Goal: Information Seeking & Learning: Learn about a topic

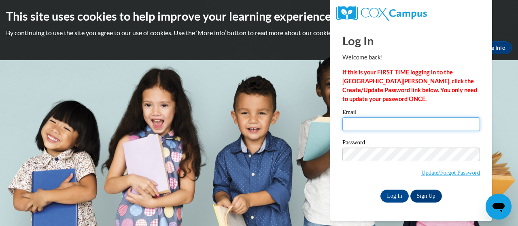
click at [388, 121] on input "Email" at bounding box center [410, 124] width 137 height 14
type input "drew.volkmann@muskegonorway.org"
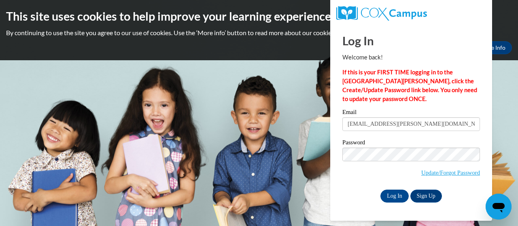
drag, startPoint x: 387, startPoint y: 129, endPoint x: 394, endPoint y: 144, distance: 16.3
click at [394, 144] on label "Password" at bounding box center [410, 143] width 137 height 8
click at [380, 190] on input "Log In" at bounding box center [394, 196] width 28 height 13
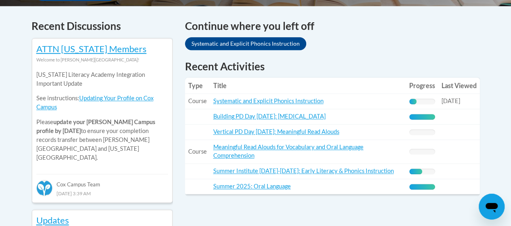
scroll to position [364, 0]
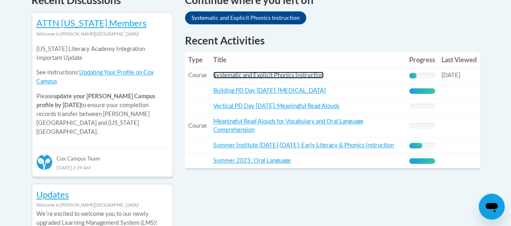
click at [243, 75] on link "Systematic and Explicit Phonics Instruction" at bounding box center [268, 75] width 110 height 7
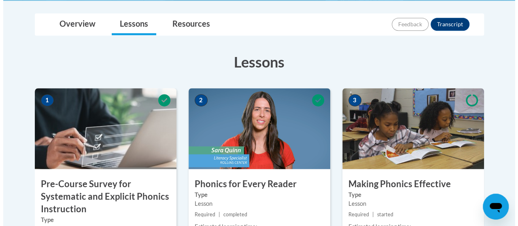
scroll to position [323, 0]
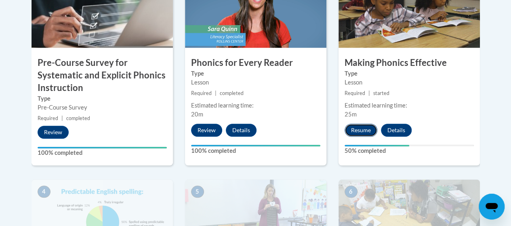
click at [370, 131] on button "Resume" at bounding box center [361, 130] width 33 height 13
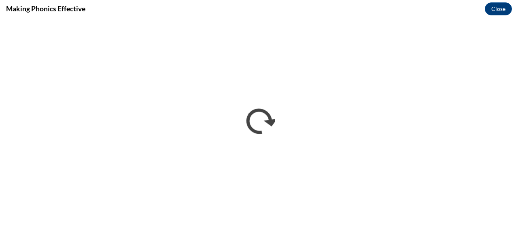
scroll to position [0, 0]
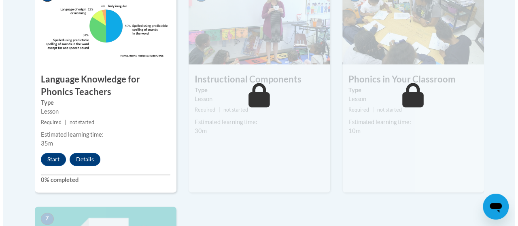
scroll to position [526, 0]
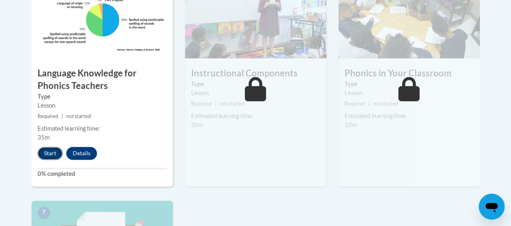
click at [48, 154] on button "Start" at bounding box center [50, 153] width 25 height 13
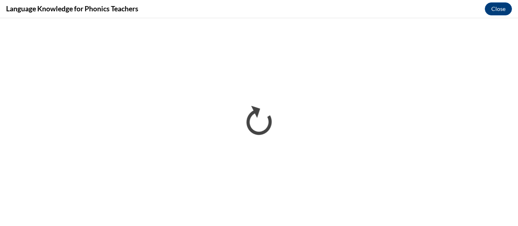
scroll to position [0, 0]
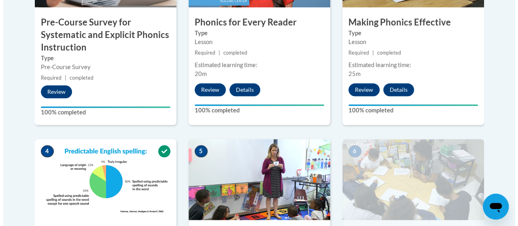
scroll to position [566, 0]
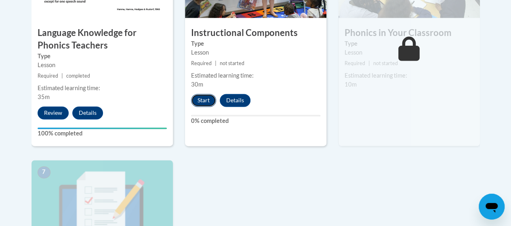
click at [209, 102] on button "Start" at bounding box center [203, 100] width 25 height 13
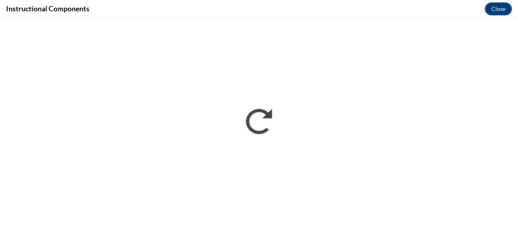
scroll to position [0, 0]
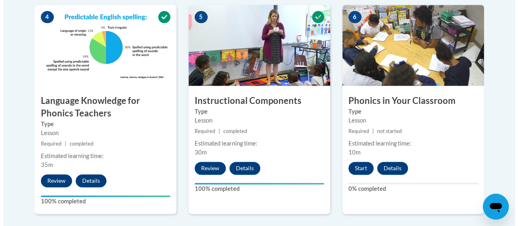
scroll to position [553, 0]
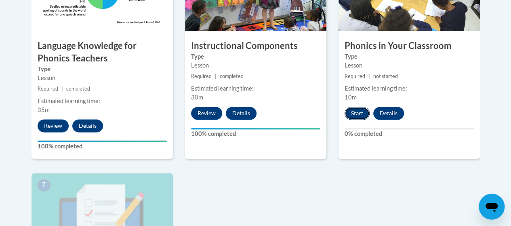
click at [359, 113] on button "Start" at bounding box center [357, 113] width 25 height 13
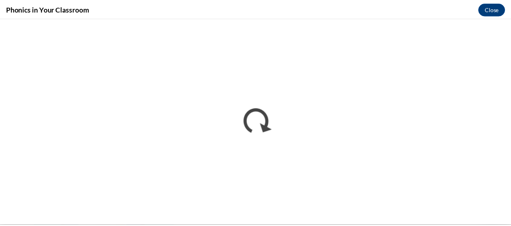
scroll to position [0, 0]
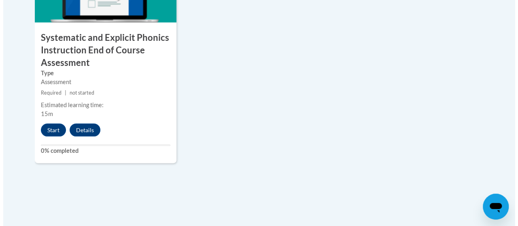
scroll to position [797, 0]
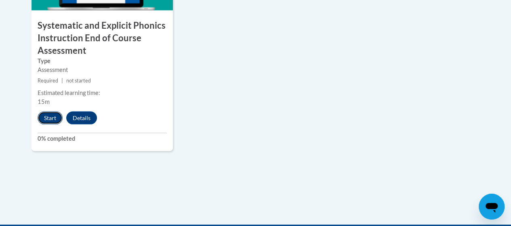
click at [44, 118] on button "Start" at bounding box center [50, 118] width 25 height 13
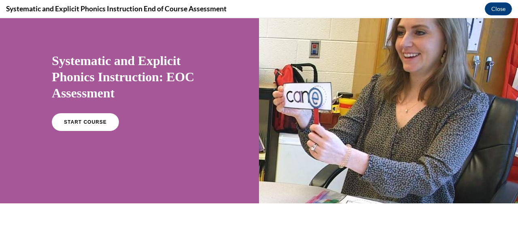
scroll to position [81, 0]
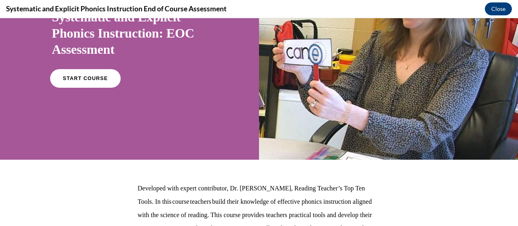
click at [74, 86] on link "START COURSE" at bounding box center [85, 78] width 70 height 19
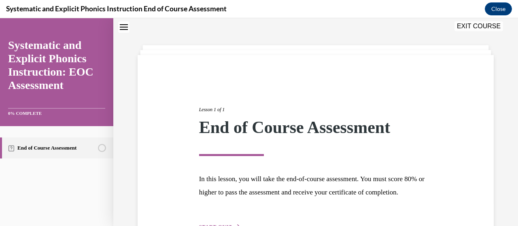
scroll to position [91, 0]
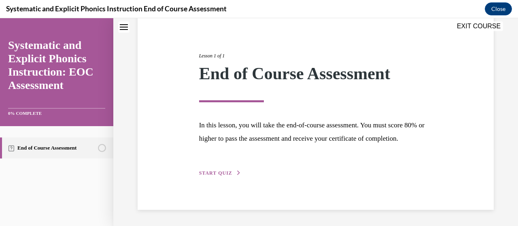
click at [228, 170] on button "START QUIZ" at bounding box center [220, 172] width 42 height 7
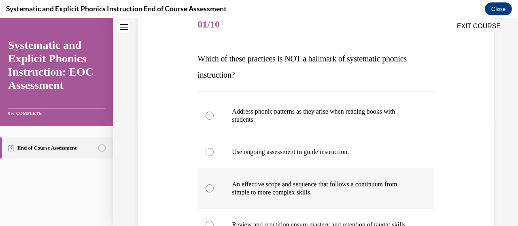
scroll to position [121, 0]
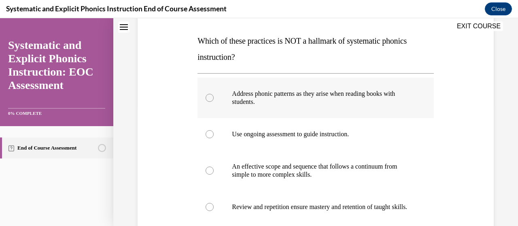
drag, startPoint x: 323, startPoint y: 95, endPoint x: 225, endPoint y: 100, distance: 97.6
click at [225, 100] on div at bounding box center [315, 98] width 236 height 40
click at [232, 53] on span "Which of these practices is NOT a hallmark of systematic phonics instruction?" at bounding box center [301, 48] width 209 height 25
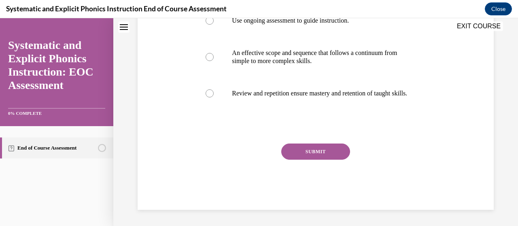
click at [331, 155] on button "SUBMIT" at bounding box center [315, 152] width 69 height 16
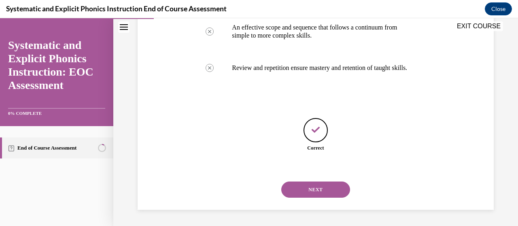
scroll to position [268, 0]
click at [301, 191] on button "NEXT" at bounding box center [315, 190] width 69 height 16
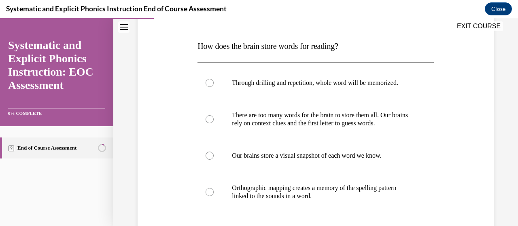
scroll to position [116, 0]
click at [290, 191] on p "Orthographic mapping creates a memory of the spelling pattern linked to the sou…" at bounding box center [322, 192] width 181 height 16
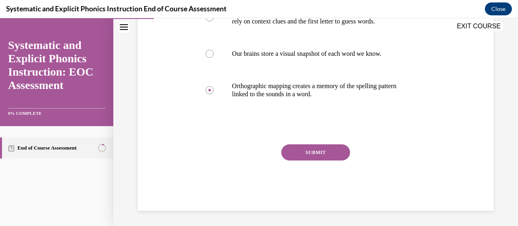
click at [319, 150] on button "SUBMIT" at bounding box center [315, 152] width 69 height 16
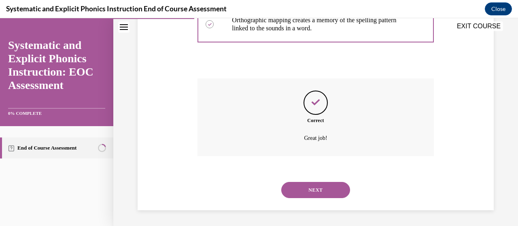
scroll to position [283, 0]
click at [315, 190] on button "NEXT" at bounding box center [315, 190] width 69 height 16
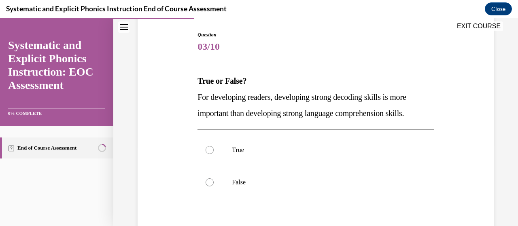
scroll to position [92, 0]
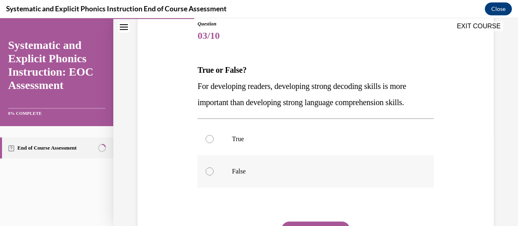
click at [256, 167] on p "False" at bounding box center [322, 171] width 181 height 8
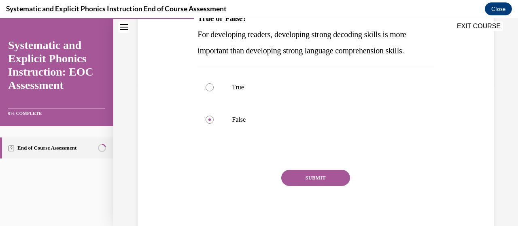
click at [310, 170] on button "SUBMIT" at bounding box center [315, 178] width 69 height 16
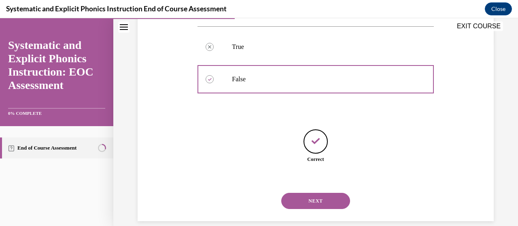
scroll to position [195, 0]
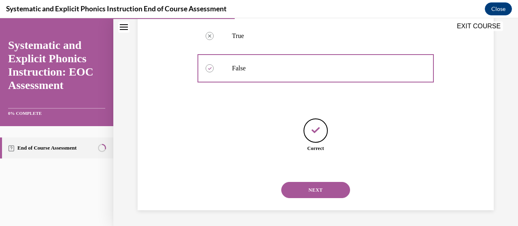
click at [313, 193] on button "NEXT" at bounding box center [315, 190] width 69 height 16
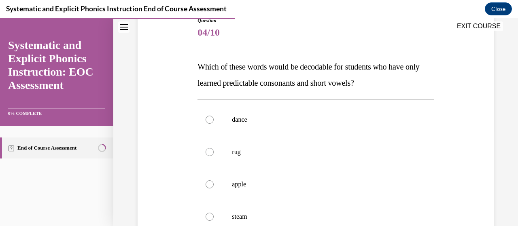
scroll to position [98, 0]
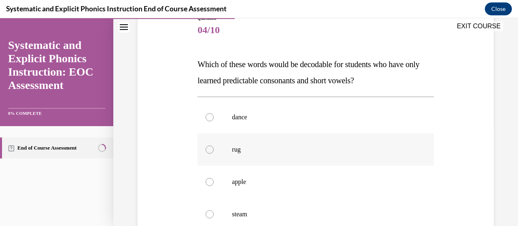
click at [276, 149] on p "rug" at bounding box center [322, 150] width 181 height 8
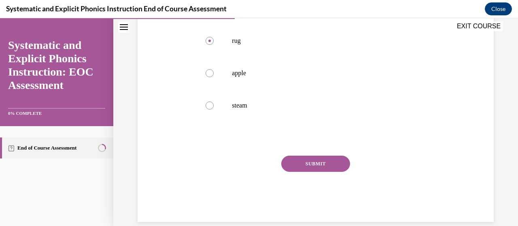
click at [325, 165] on button "SUBMIT" at bounding box center [315, 164] width 69 height 16
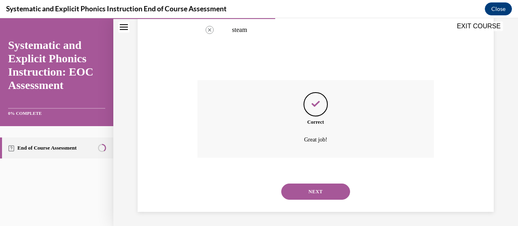
scroll to position [284, 0]
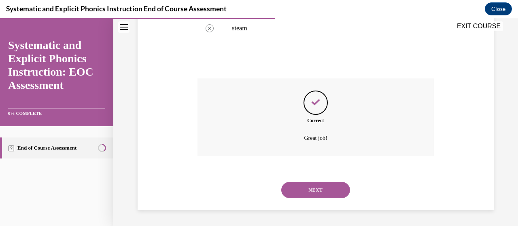
click at [310, 190] on button "NEXT" at bounding box center [315, 190] width 69 height 16
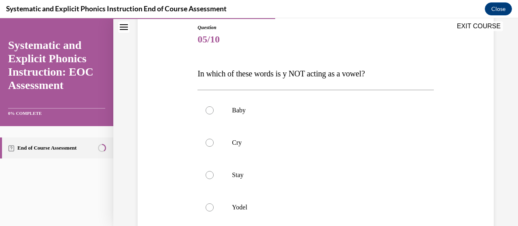
scroll to position [88, 0]
click at [260, 186] on div at bounding box center [315, 175] width 236 height 32
click at [250, 202] on div at bounding box center [315, 208] width 236 height 32
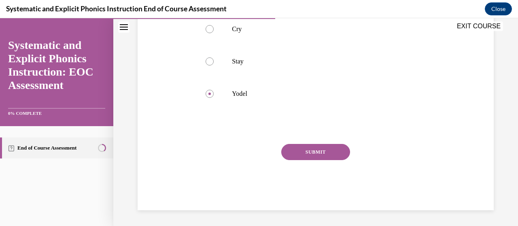
click at [316, 153] on button "SUBMIT" at bounding box center [315, 152] width 69 height 16
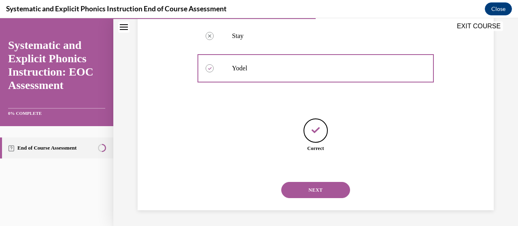
scroll to position [227, 0]
click at [307, 192] on button "NEXT" at bounding box center [315, 190] width 69 height 16
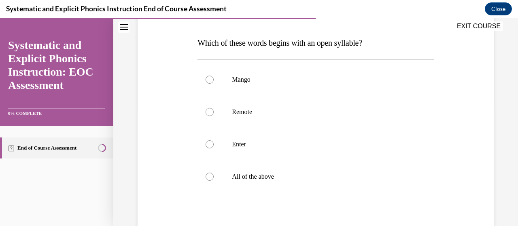
scroll to position [120, 0]
click at [264, 114] on p "Remote" at bounding box center [322, 112] width 181 height 8
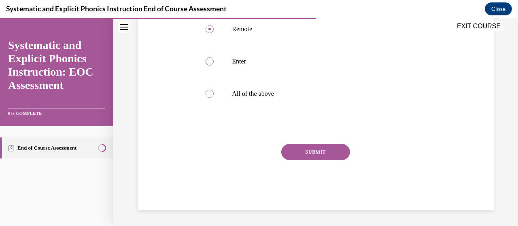
click at [305, 154] on button "SUBMIT" at bounding box center [315, 152] width 69 height 16
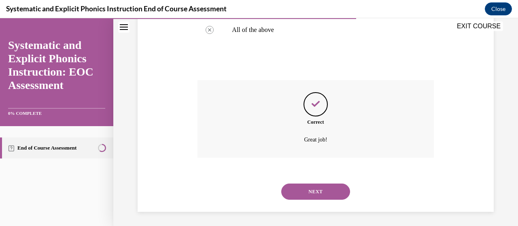
scroll to position [268, 0]
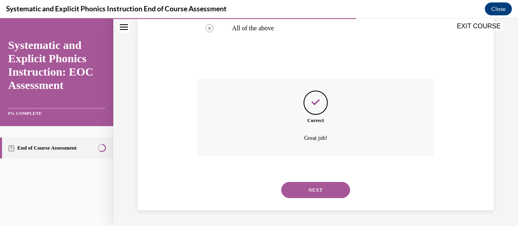
click at [309, 187] on button "NEXT" at bounding box center [315, 190] width 69 height 16
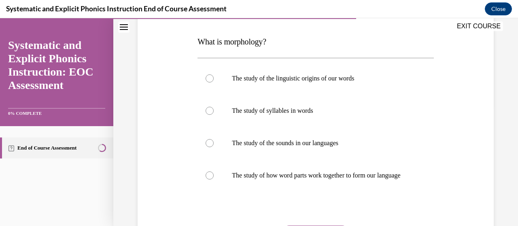
scroll to position [121, 0]
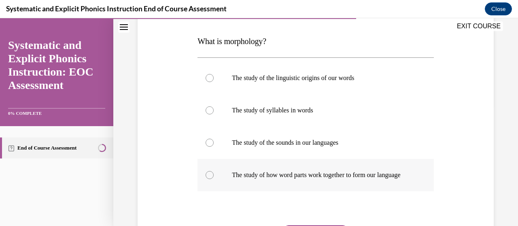
click at [283, 179] on p "The study of how word parts work together to form our language" at bounding box center [322, 175] width 181 height 8
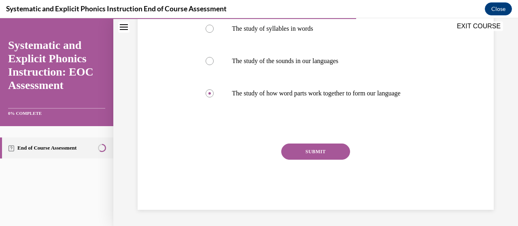
click at [323, 159] on button "SUBMIT" at bounding box center [315, 152] width 69 height 16
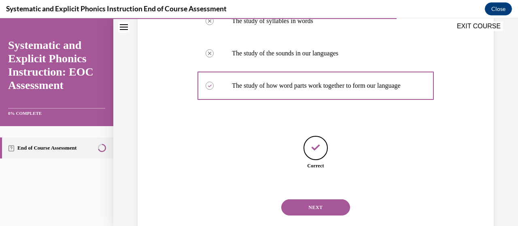
scroll to position [236, 0]
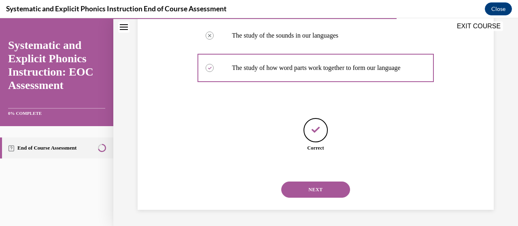
click at [293, 190] on button "NEXT" at bounding box center [315, 190] width 69 height 16
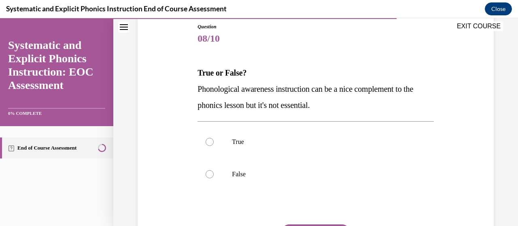
scroll to position [90, 0]
click at [257, 182] on div at bounding box center [315, 174] width 236 height 32
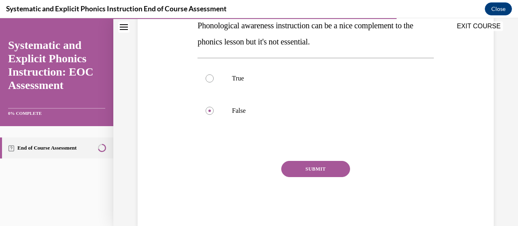
click at [321, 166] on button "SUBMIT" at bounding box center [315, 169] width 69 height 16
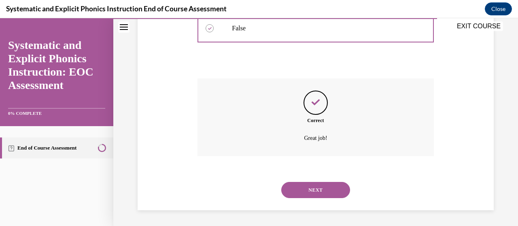
scroll to position [235, 0]
click at [294, 195] on button "NEXT" at bounding box center [315, 190] width 69 height 16
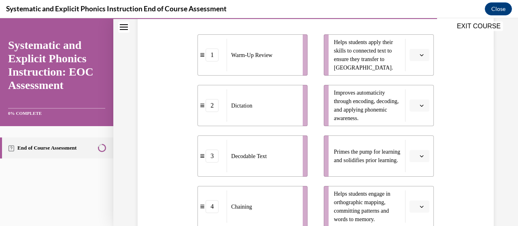
scroll to position [181, 0]
click at [419, 55] on icon "button" at bounding box center [421, 55] width 4 height 4
click at [413, 135] on div "4" at bounding box center [413, 137] width 20 height 16
click at [419, 104] on icon "button" at bounding box center [421, 105] width 4 height 2
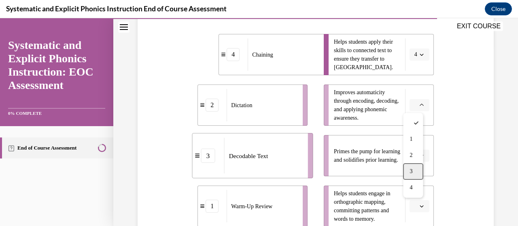
click at [412, 173] on div "3" at bounding box center [413, 171] width 20 height 16
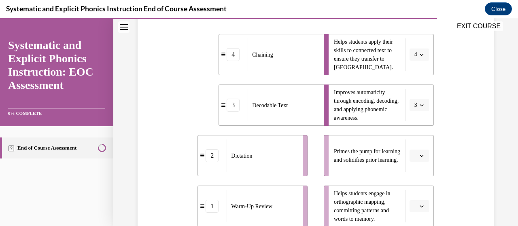
click at [423, 156] on button "button" at bounding box center [419, 156] width 20 height 12
click at [412, 89] on span "1" at bounding box center [410, 89] width 3 height 6
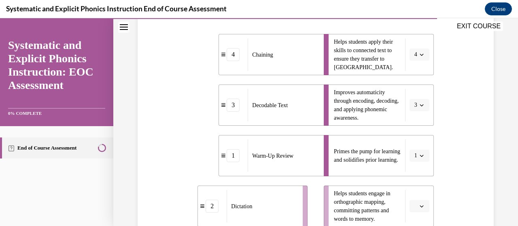
scroll to position [250, 0]
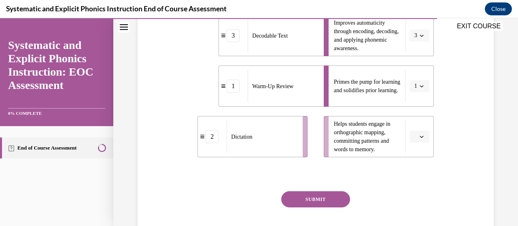
click at [418, 134] on span "button" at bounding box center [421, 137] width 6 height 6
click at [412, 80] on div "2" at bounding box center [413, 86] width 20 height 16
click at [314, 195] on button "SUBMIT" at bounding box center [315, 199] width 69 height 16
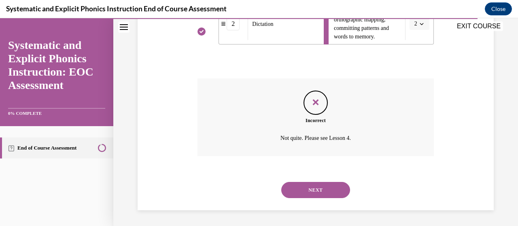
scroll to position [363, 0]
click at [296, 190] on button "NEXT" at bounding box center [315, 190] width 69 height 16
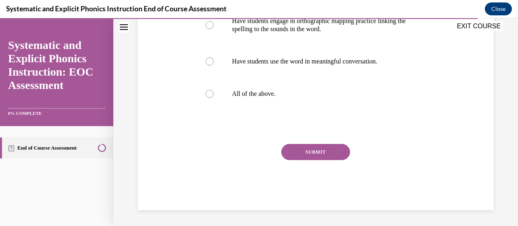
scroll to position [235, 0]
click at [210, 90] on div at bounding box center [209, 94] width 8 height 8
click at [316, 153] on button "SUBMIT" at bounding box center [315, 152] width 69 height 16
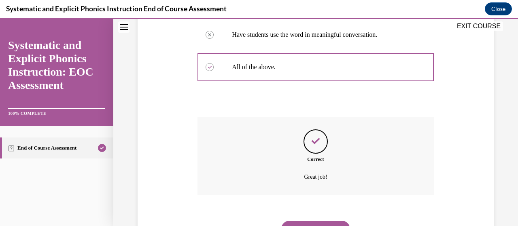
scroll to position [300, 0]
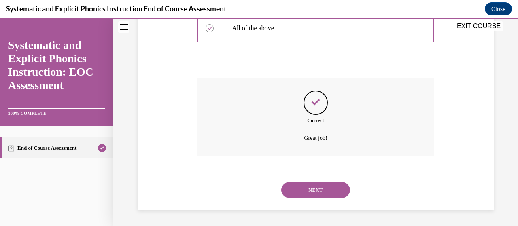
click at [309, 189] on button "NEXT" at bounding box center [315, 190] width 69 height 16
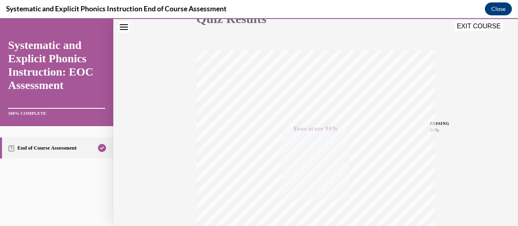
scroll to position [107, 0]
click at [483, 25] on button "EXIT COURSE" at bounding box center [478, 26] width 49 height 10
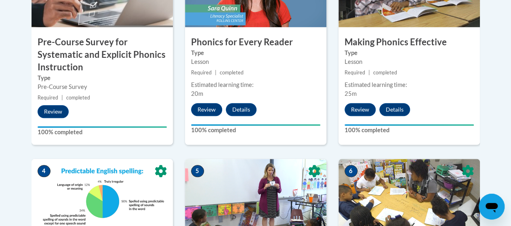
scroll to position [309, 0]
